Goal: Navigation & Orientation: Find specific page/section

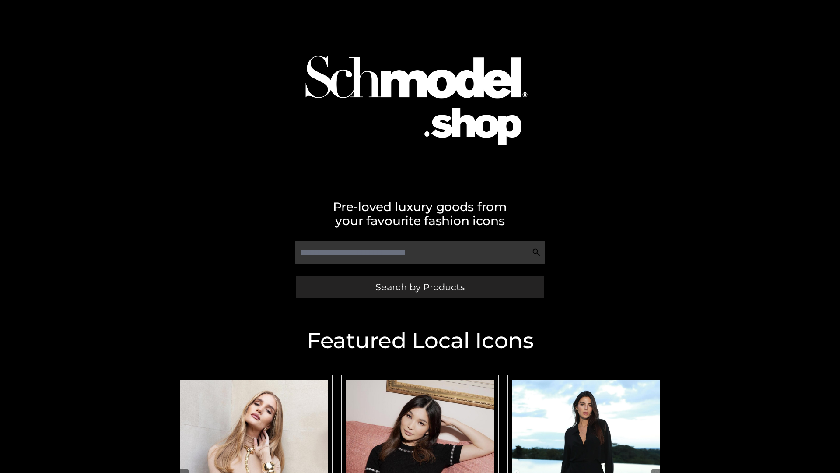
click at [420, 287] on span "Search by Products" at bounding box center [419, 286] width 89 height 9
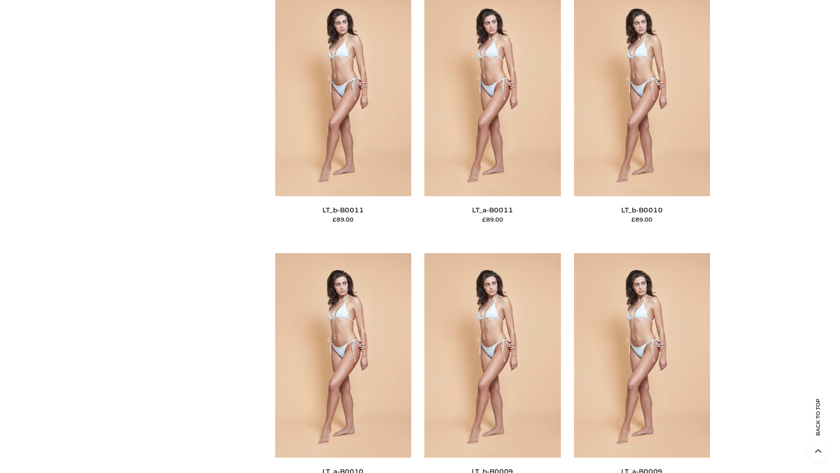
scroll to position [3929, 0]
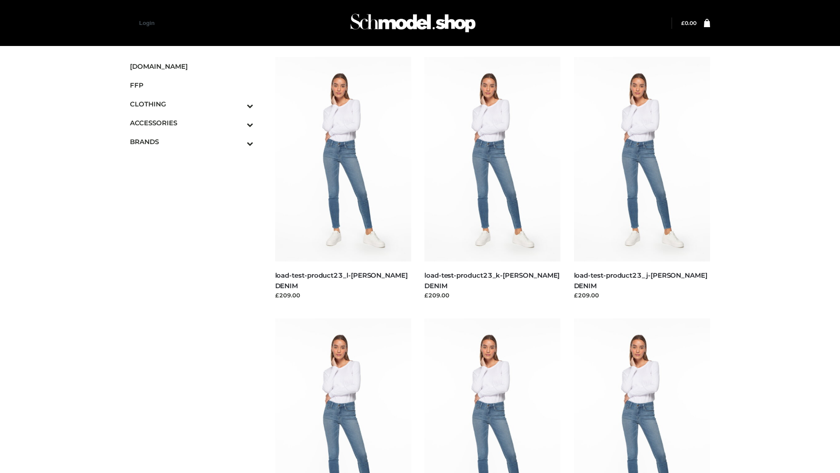
scroll to position [767, 0]
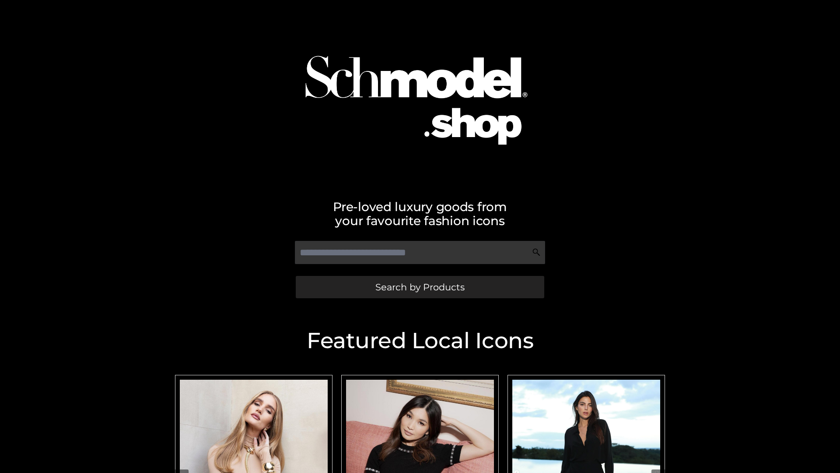
click at [420, 287] on span "Search by Products" at bounding box center [419, 286] width 89 height 9
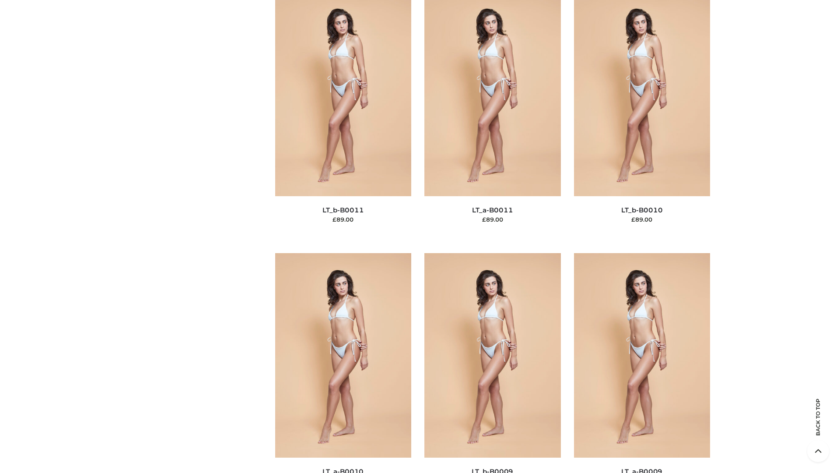
scroll to position [3929, 0]
